Goal: Task Accomplishment & Management: Manage account settings

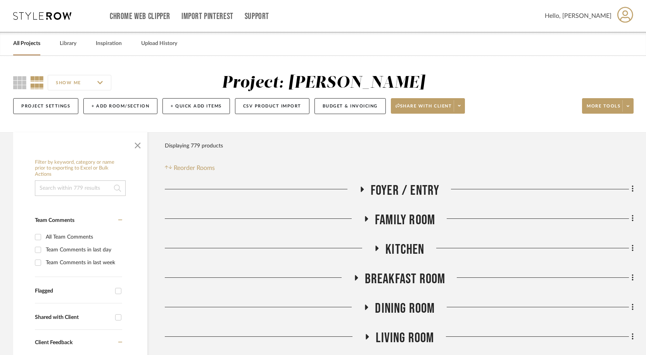
click at [35, 43] on link "All Projects" at bounding box center [26, 43] width 27 height 10
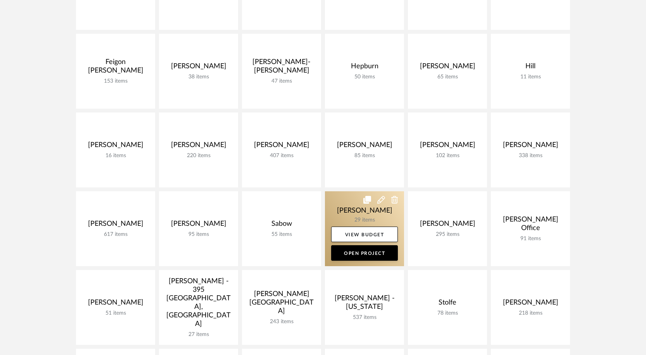
scroll to position [192, 0]
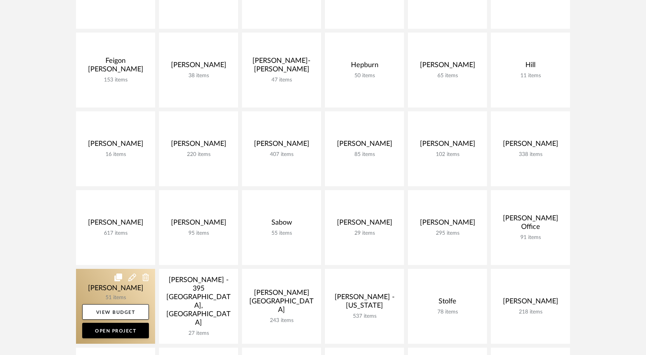
click at [135, 280] on icon at bounding box center [132, 277] width 8 height 8
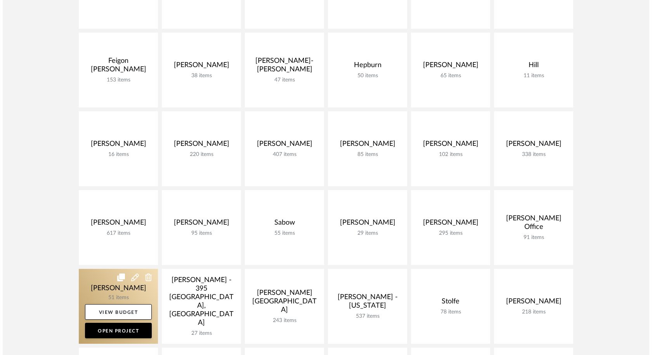
scroll to position [0, 0]
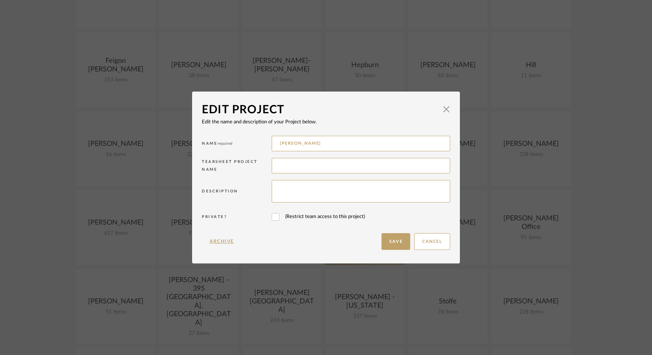
drag, startPoint x: 426, startPoint y: 238, endPoint x: 363, endPoint y: 246, distance: 63.7
click at [426, 238] on button "Cancel" at bounding box center [432, 241] width 36 height 17
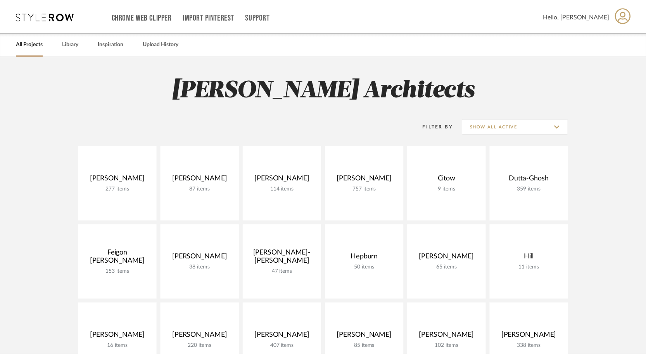
scroll to position [192, 0]
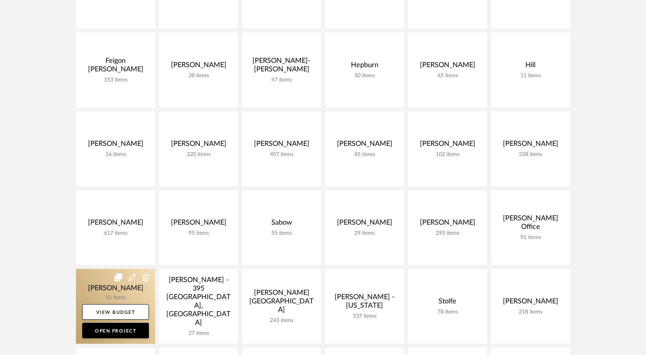
click at [143, 292] on link at bounding box center [115, 306] width 79 height 75
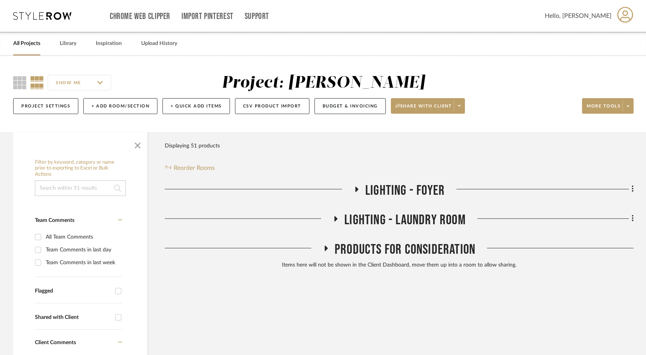
click at [356, 187] on icon at bounding box center [356, 189] width 9 height 6
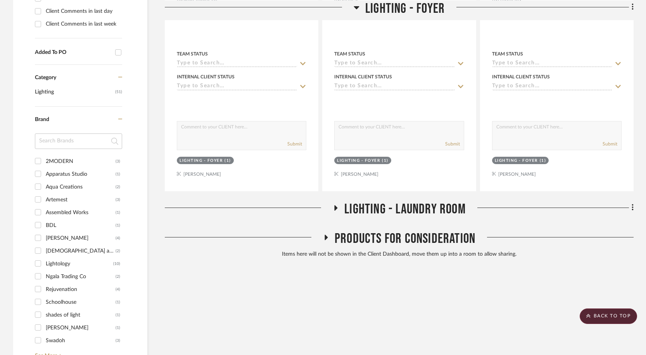
scroll to position [415, 0]
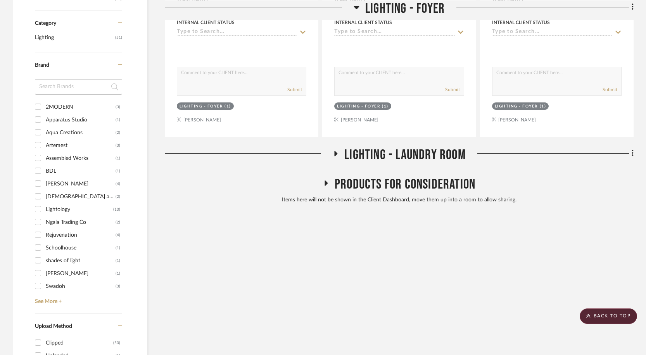
click at [333, 153] on icon at bounding box center [335, 153] width 9 height 6
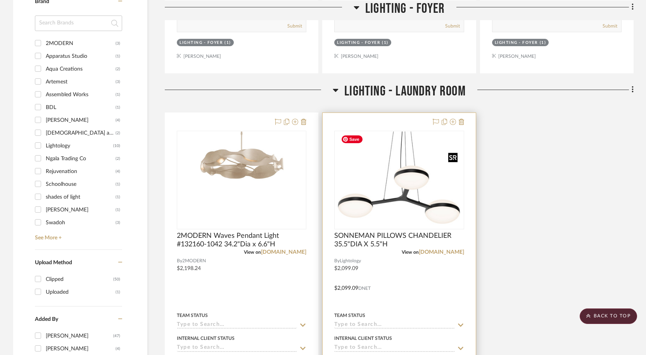
scroll to position [486, 0]
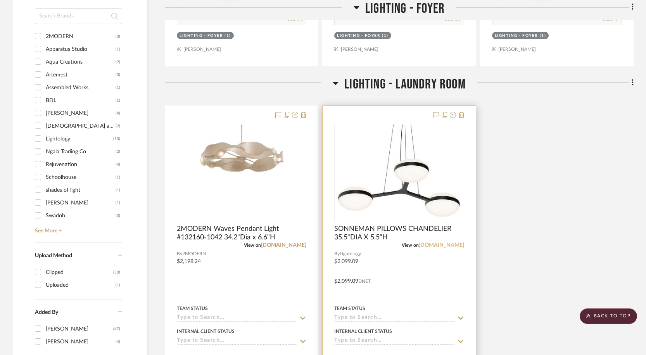
click at [439, 246] on link "[DOMAIN_NAME]" at bounding box center [441, 244] width 45 height 5
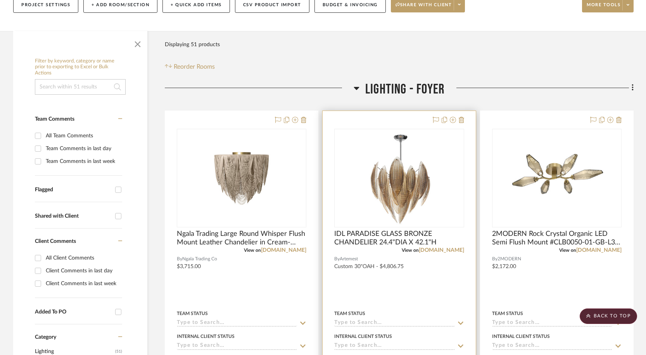
scroll to position [90, 0]
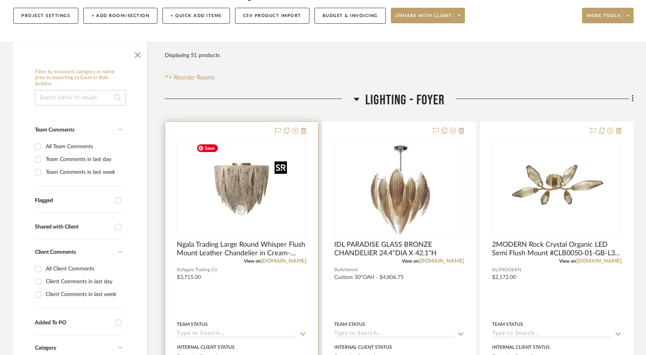
click at [258, 196] on img "0" at bounding box center [241, 188] width 97 height 97
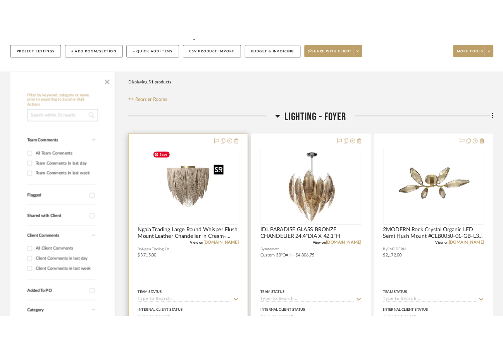
scroll to position [0, 0]
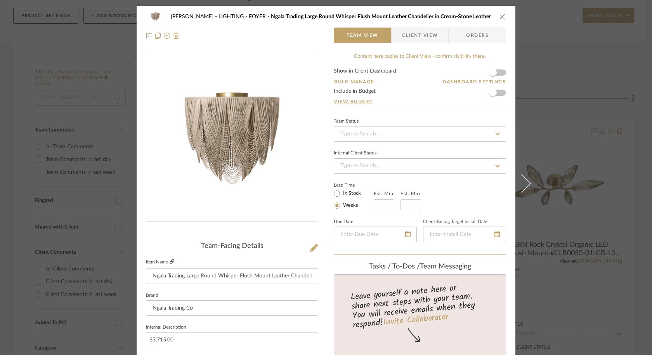
click at [171, 263] on icon at bounding box center [171, 261] width 5 height 5
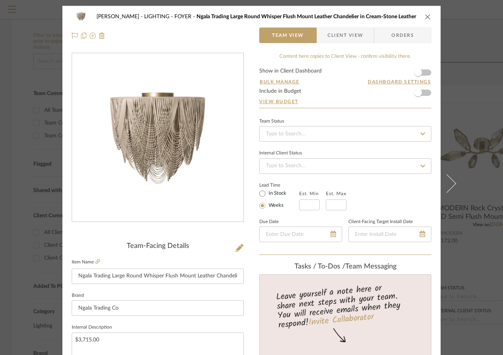
click at [429, 14] on button "close" at bounding box center [428, 16] width 7 height 7
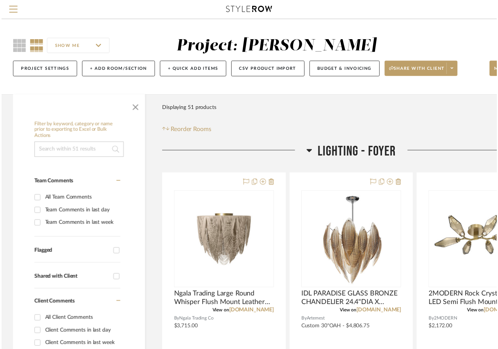
scroll to position [90, 0]
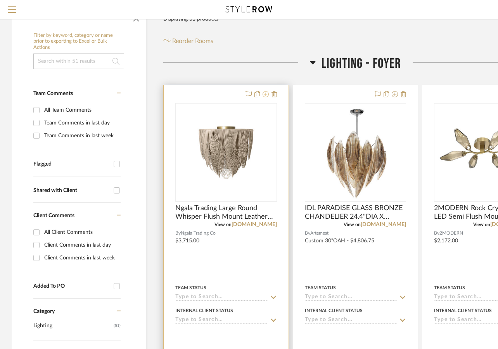
click at [266, 94] on icon at bounding box center [266, 94] width 6 height 6
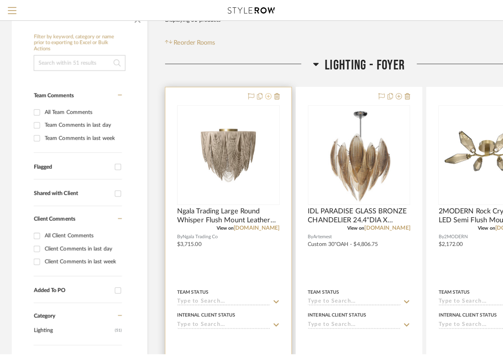
scroll to position [0, 0]
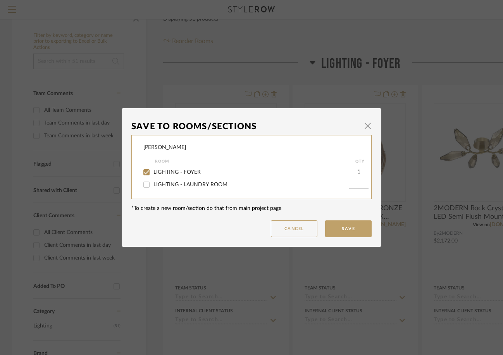
click at [188, 173] on span "LIGHTING - FOYER" at bounding box center [177, 171] width 47 height 5
click at [153, 173] on input "LIGHTING - FOYER" at bounding box center [146, 172] width 12 height 12
checkbox input "false"
click at [360, 228] on button "Save" at bounding box center [348, 228] width 47 height 17
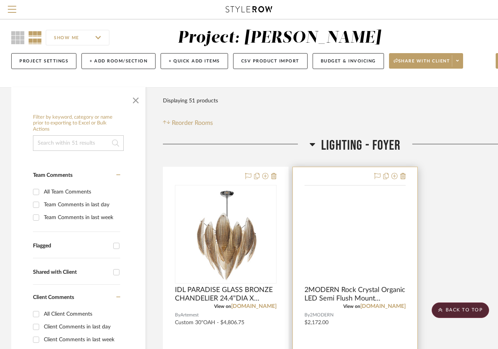
scroll to position [0, 0]
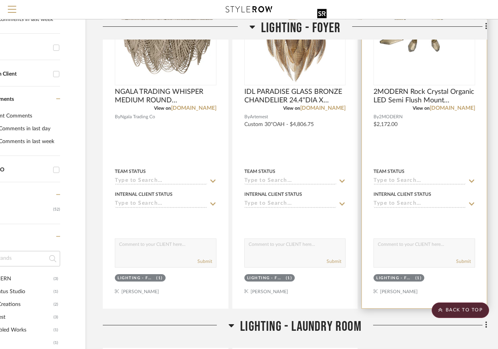
scroll to position [204, 61]
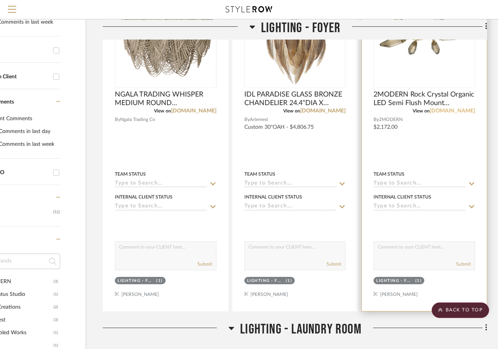
click at [453, 110] on link "[DOMAIN_NAME]" at bounding box center [452, 110] width 45 height 5
